Goal: Find specific page/section: Find specific page/section

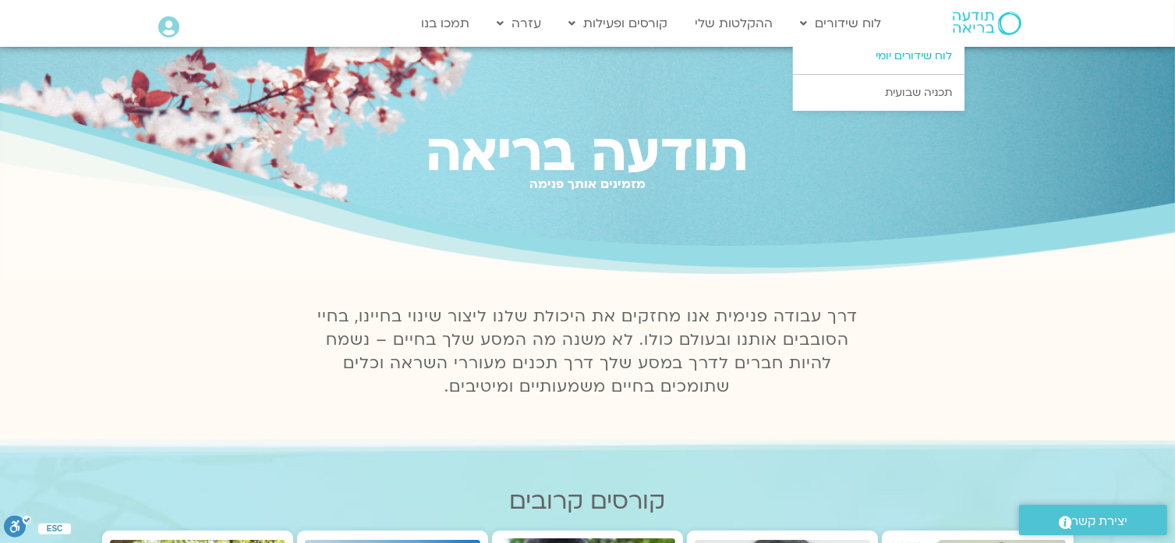
click at [908, 52] on link "לוח שידורים יומי" at bounding box center [879, 56] width 172 height 36
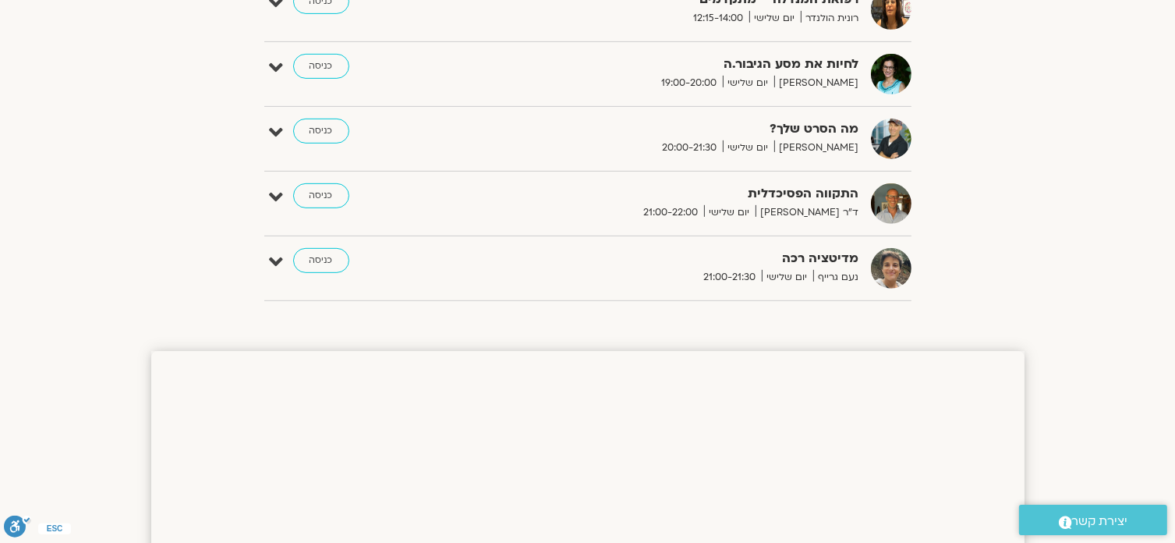
scroll to position [643, 0]
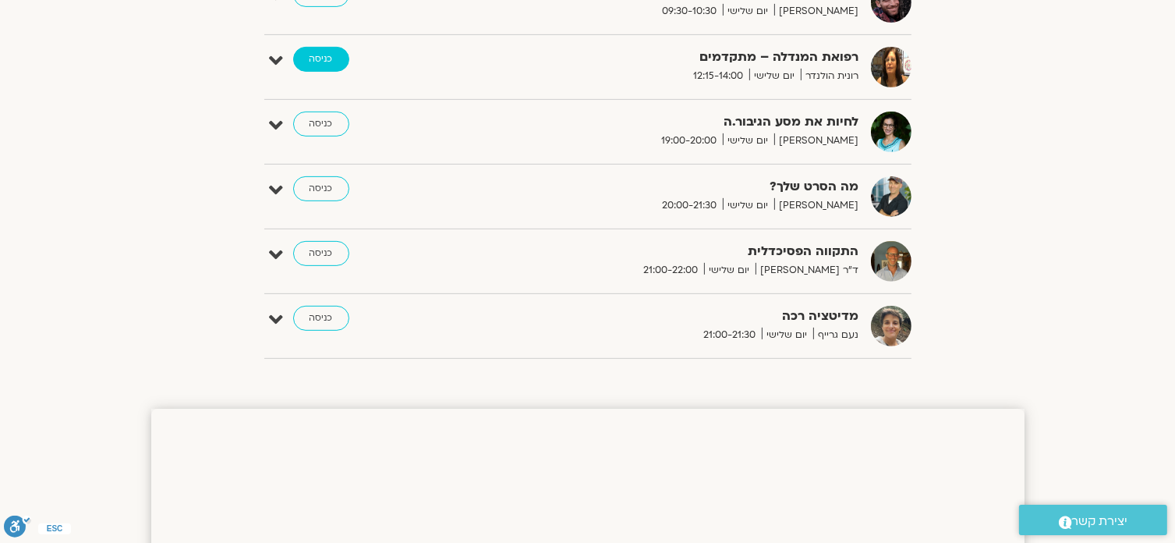
click at [318, 55] on link "כניסה" at bounding box center [321, 59] width 56 height 25
